Goal: Find specific page/section: Find specific page/section

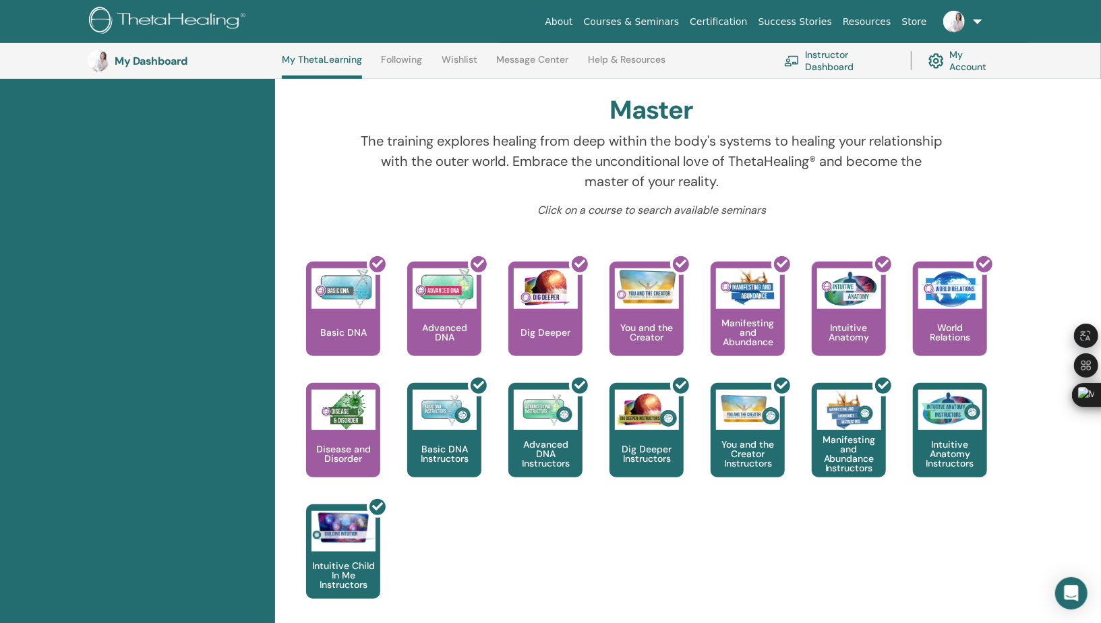
scroll to position [413, 0]
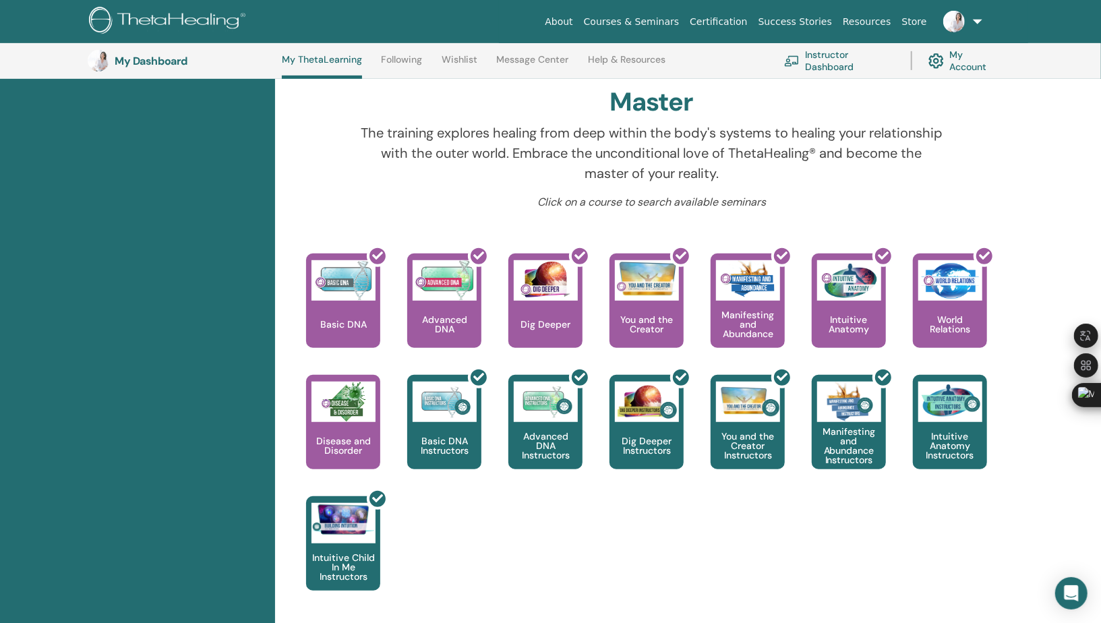
click at [835, 63] on link "Instructor Dashboard" at bounding box center [839, 61] width 111 height 30
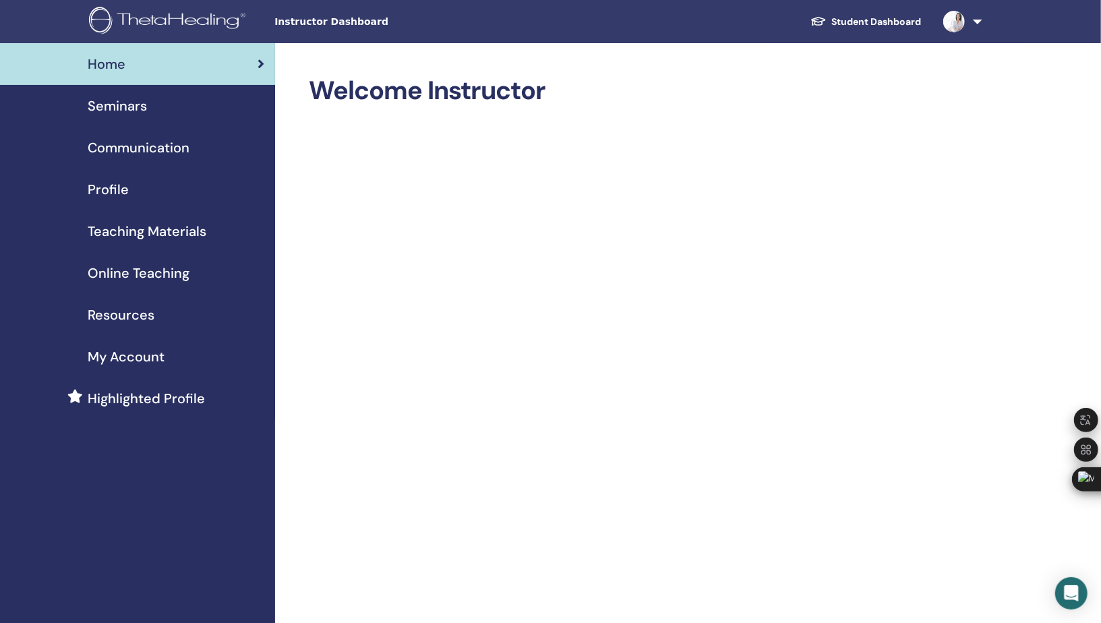
click at [119, 185] on span "Profile" at bounding box center [108, 189] width 41 height 20
